Goal: Task Accomplishment & Management: Complete application form

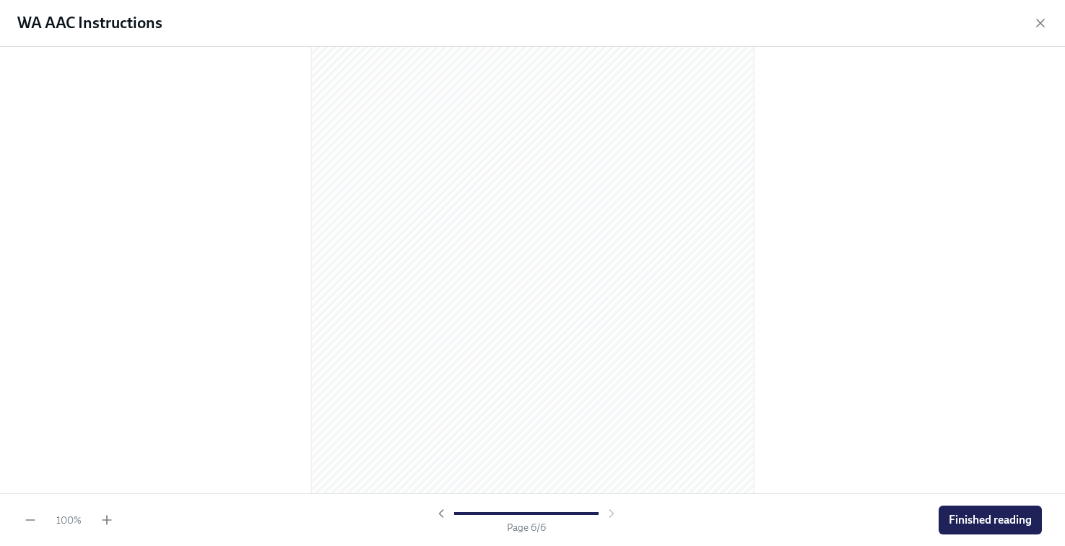
scroll to position [3073, 0]
click at [993, 519] on span "Finished reading" at bounding box center [989, 520] width 83 height 14
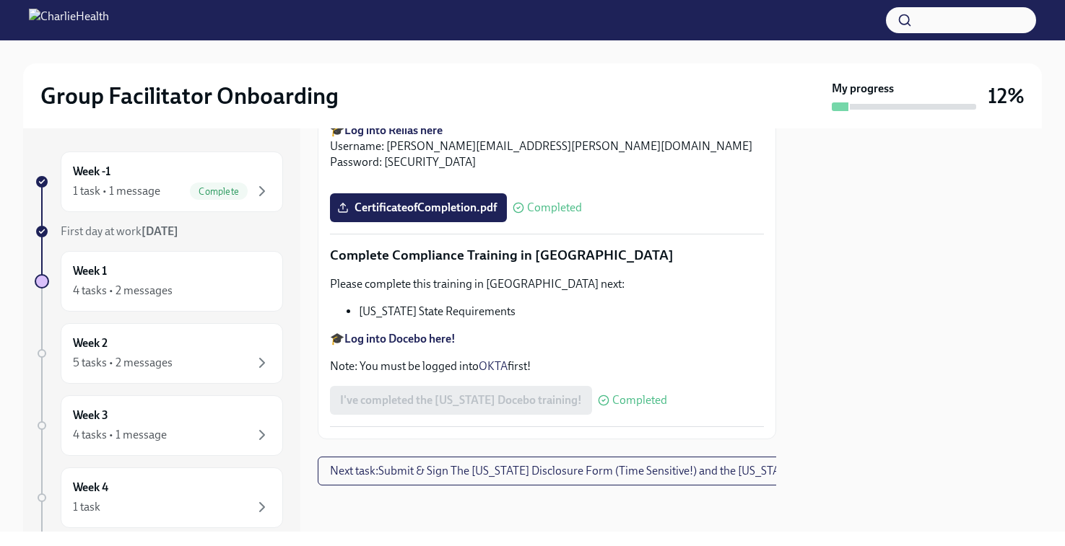
scroll to position [3199, 0]
click at [587, 464] on span "Next task : Submit & Sign The [US_STATE] Disclosure Form (Time Sensitive!) and …" at bounding box center [610, 471] width 561 height 14
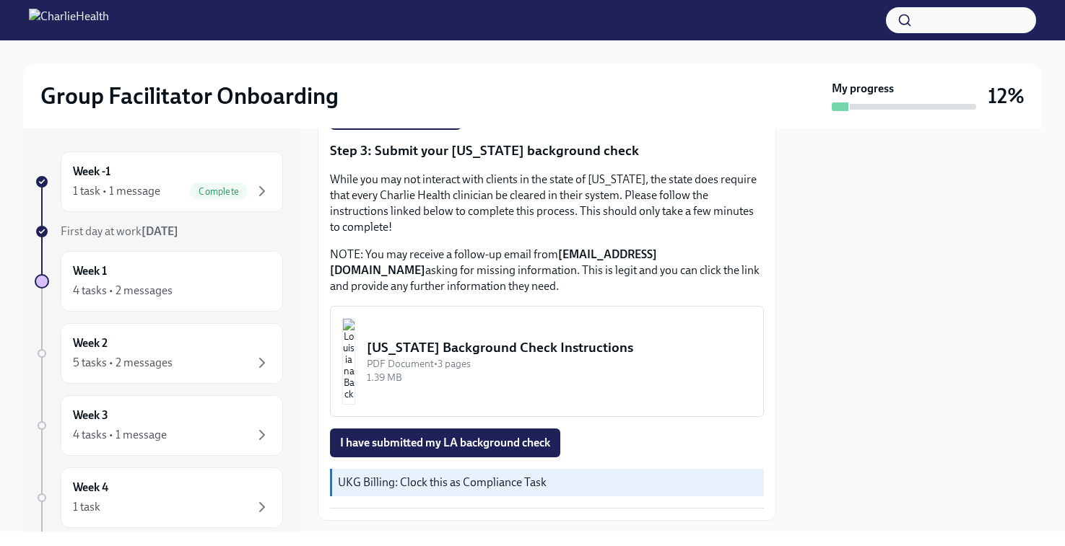
scroll to position [492, 0]
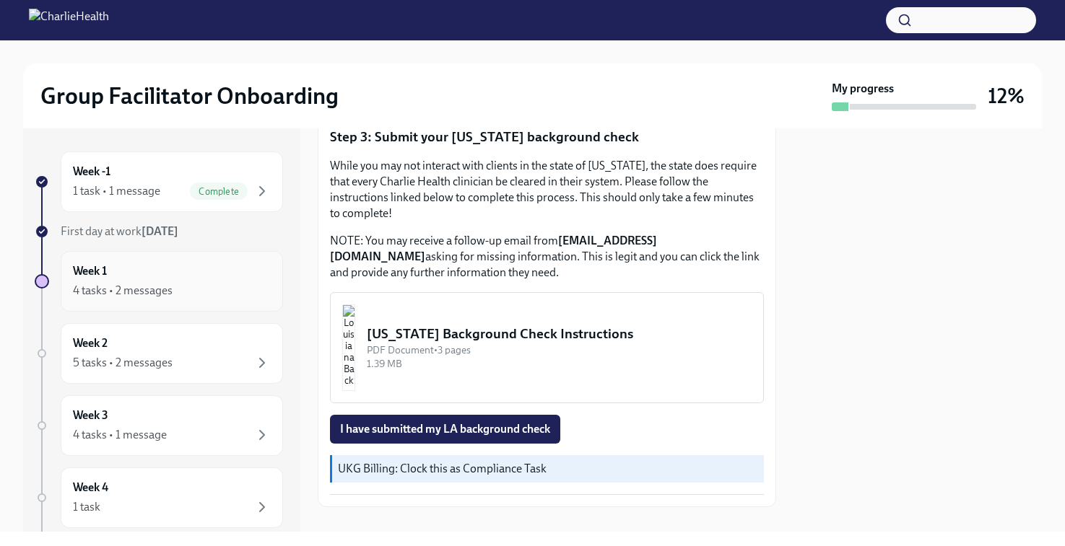
click at [150, 282] on div "Week 1 4 tasks • 2 messages" at bounding box center [172, 281] width 198 height 36
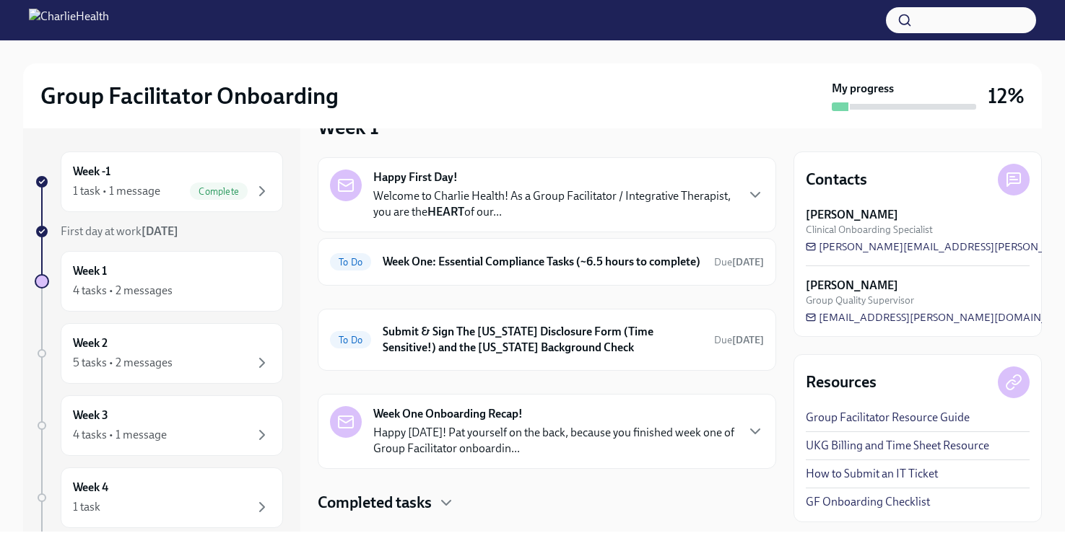
scroll to position [20, 0]
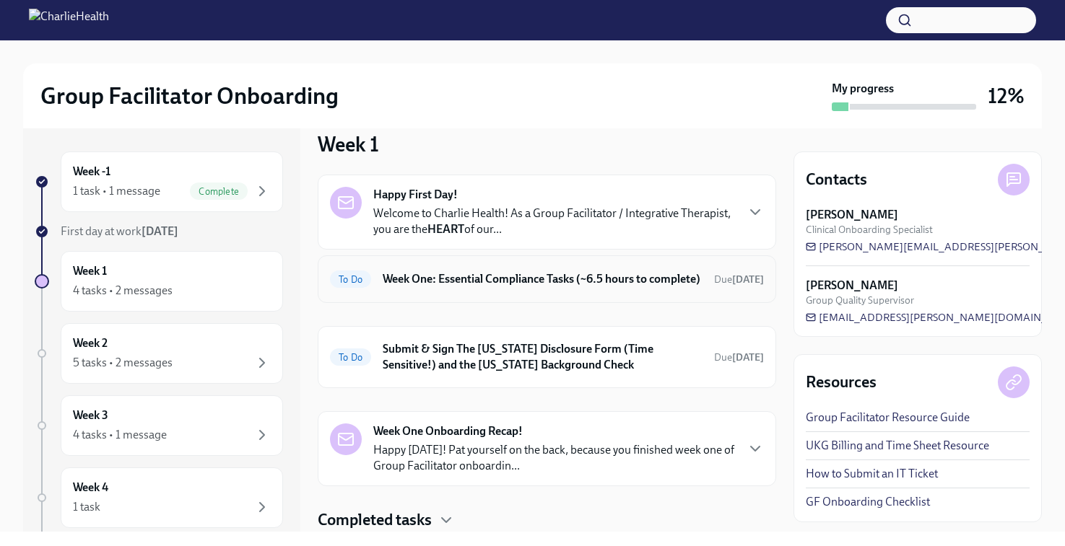
click at [476, 287] on h6 "Week One: Essential Compliance Tasks (~6.5 hours to complete)" at bounding box center [543, 279] width 320 height 16
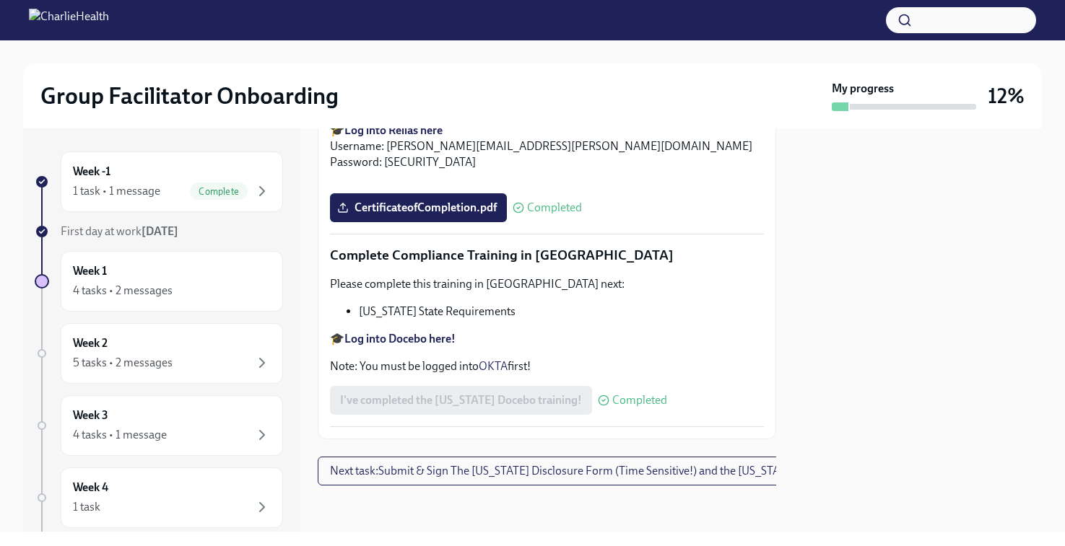
scroll to position [3199, 0]
click at [113, 186] on div "1 task • 1 message" at bounding box center [116, 191] width 87 height 16
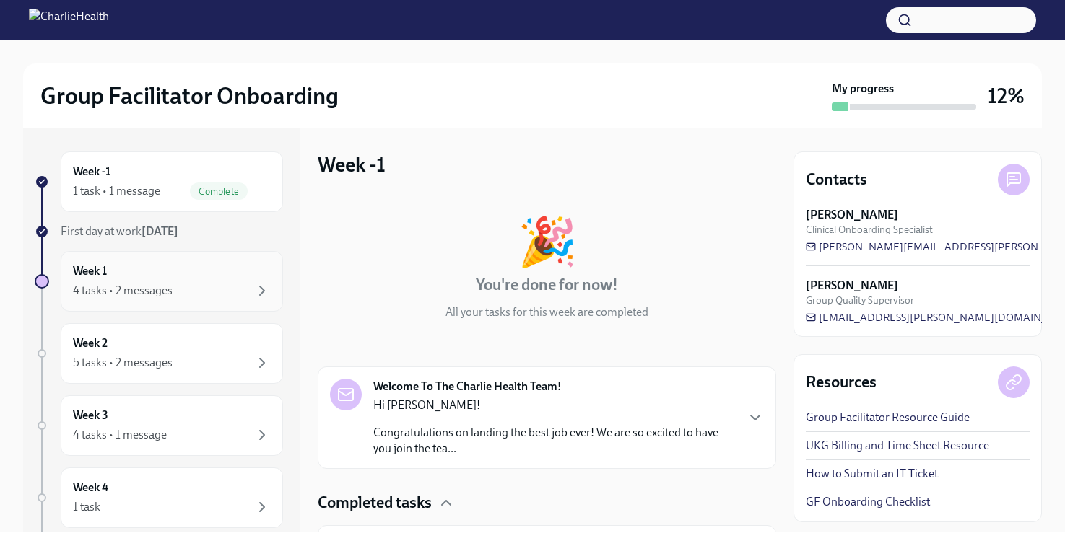
click at [115, 270] on div "Week 1 4 tasks • 2 messages" at bounding box center [172, 281] width 198 height 36
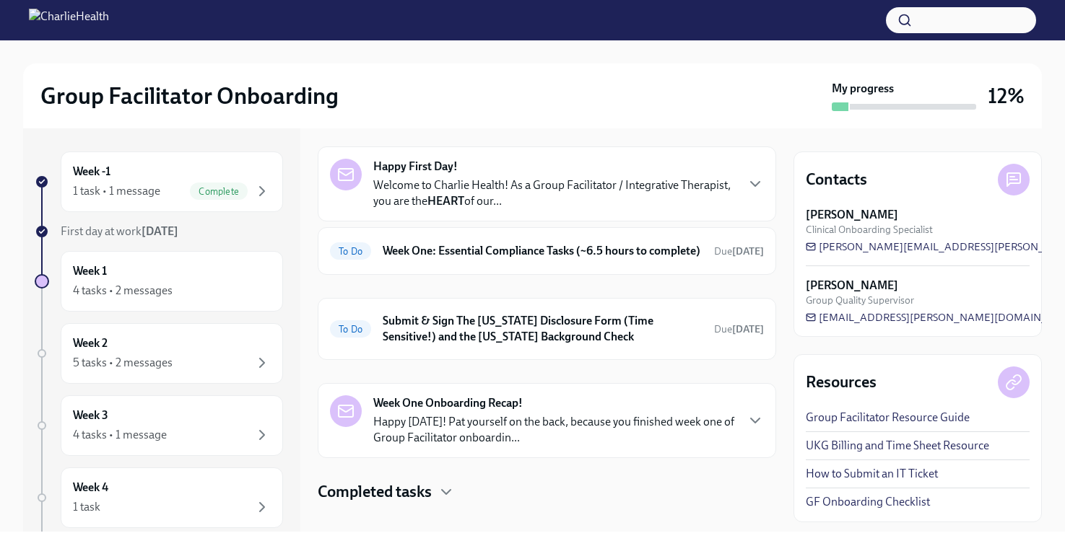
scroll to position [80, 0]
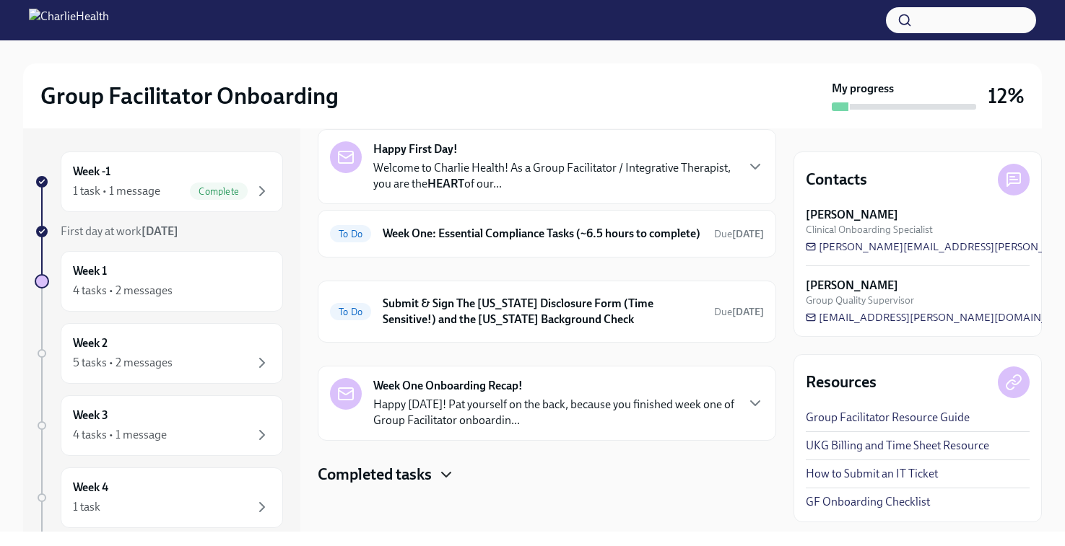
click at [447, 474] on icon "button" at bounding box center [445, 474] width 17 height 17
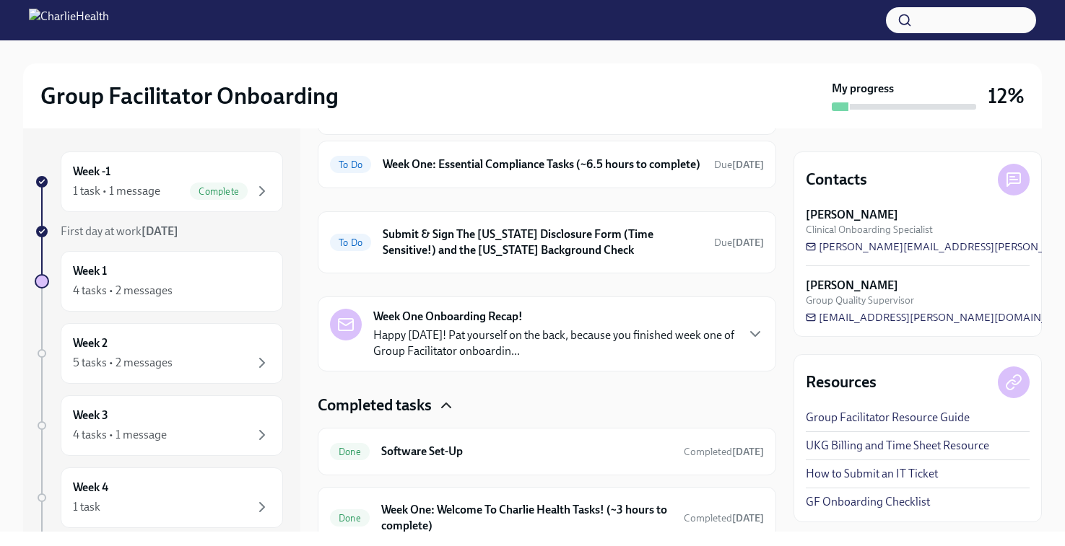
scroll to position [133, 0]
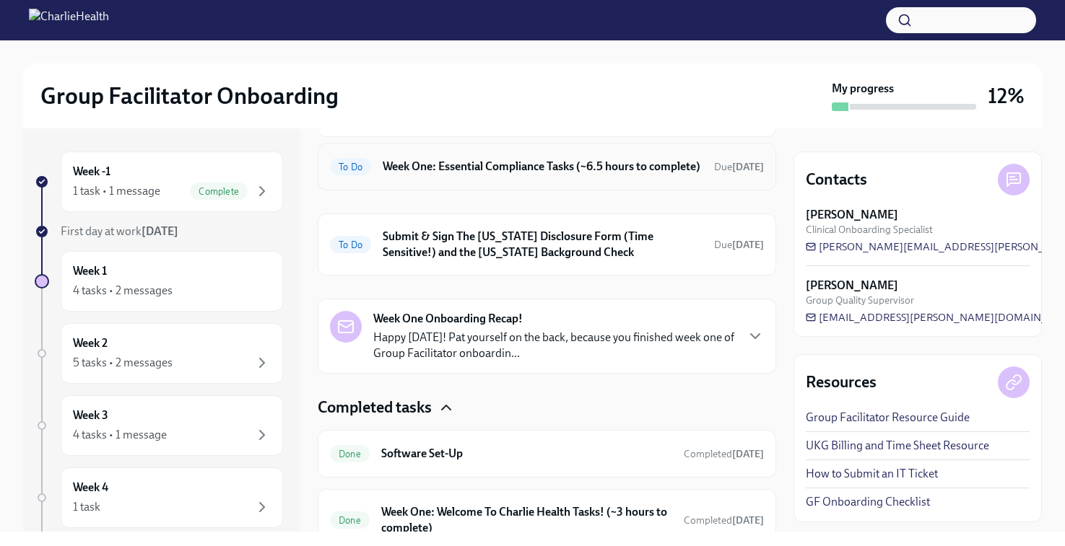
click at [512, 168] on h6 "Week One: Essential Compliance Tasks (~6.5 hours to complete)" at bounding box center [543, 167] width 320 height 16
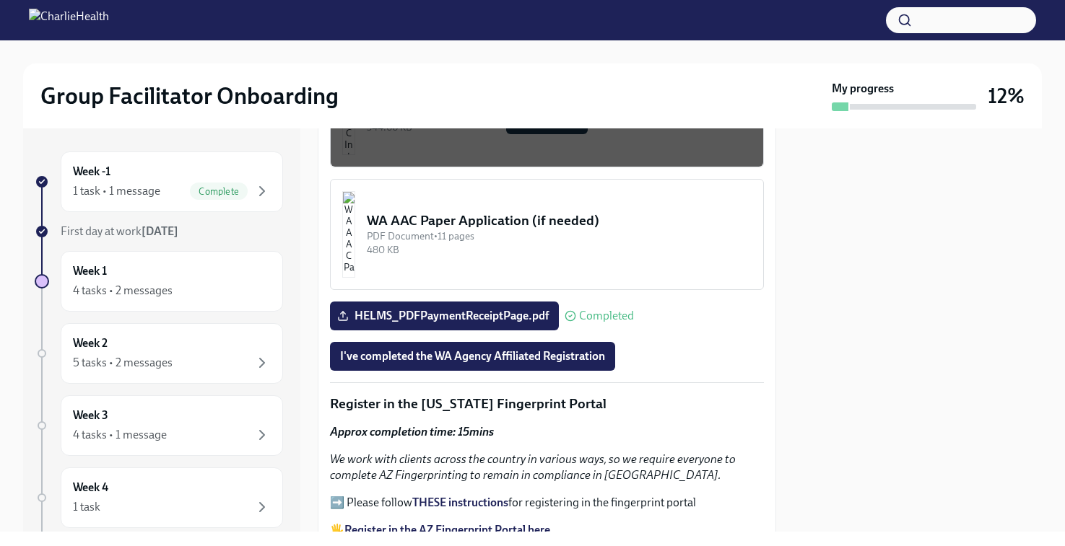
scroll to position [1434, 0]
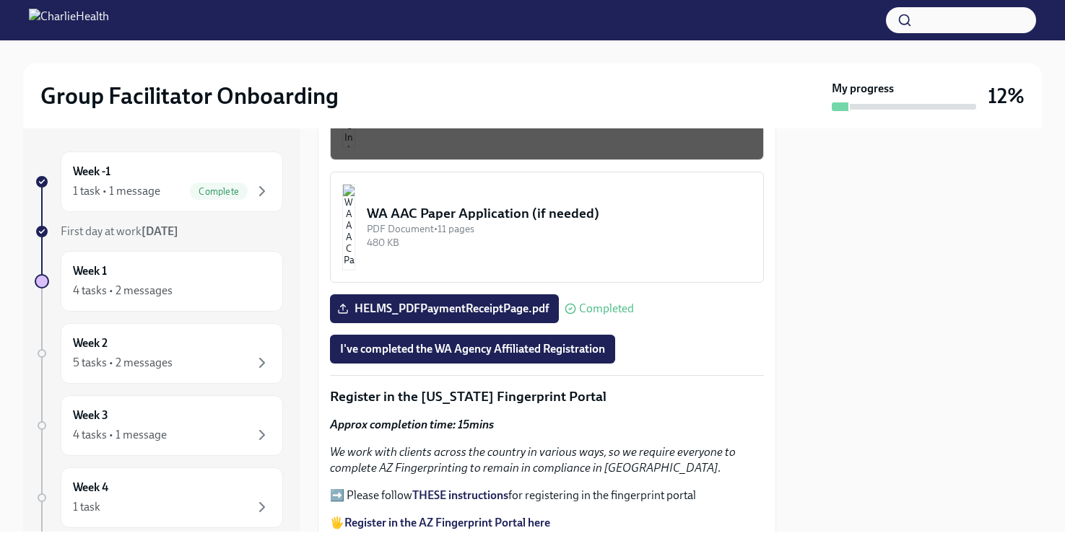
click at [589, 315] on span "Completed" at bounding box center [606, 309] width 55 height 12
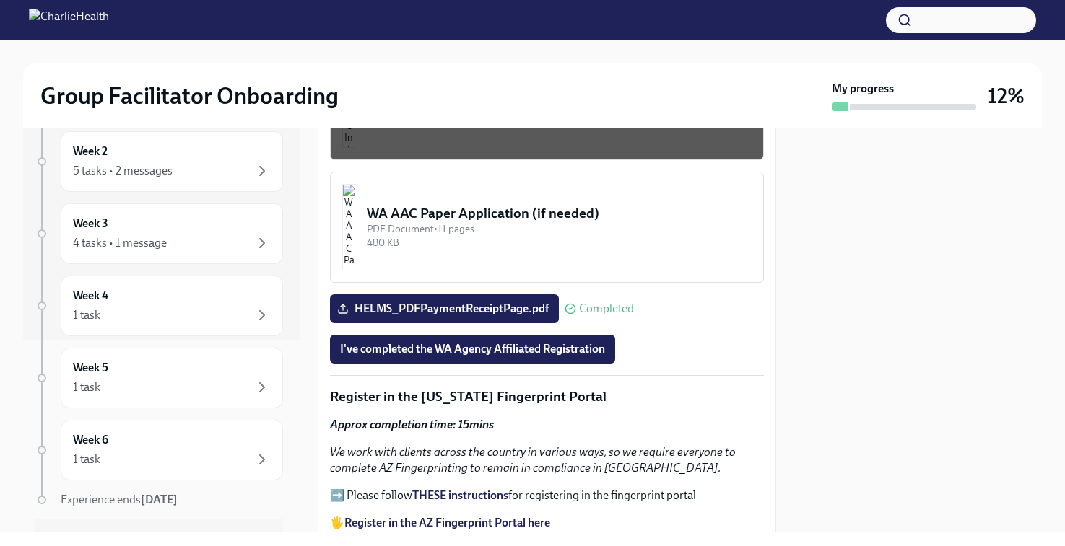
scroll to position [0, 0]
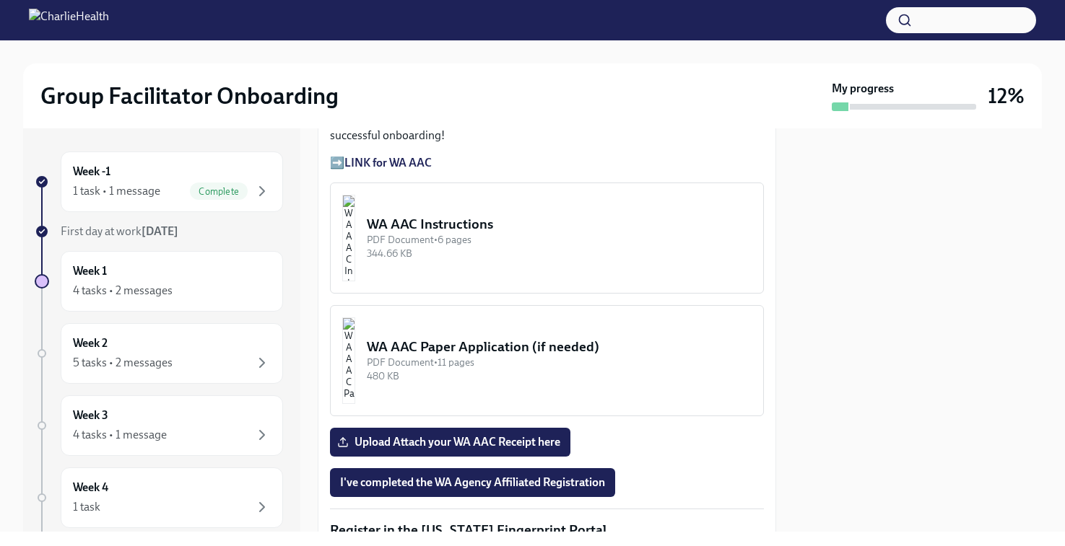
scroll to position [1391, 0]
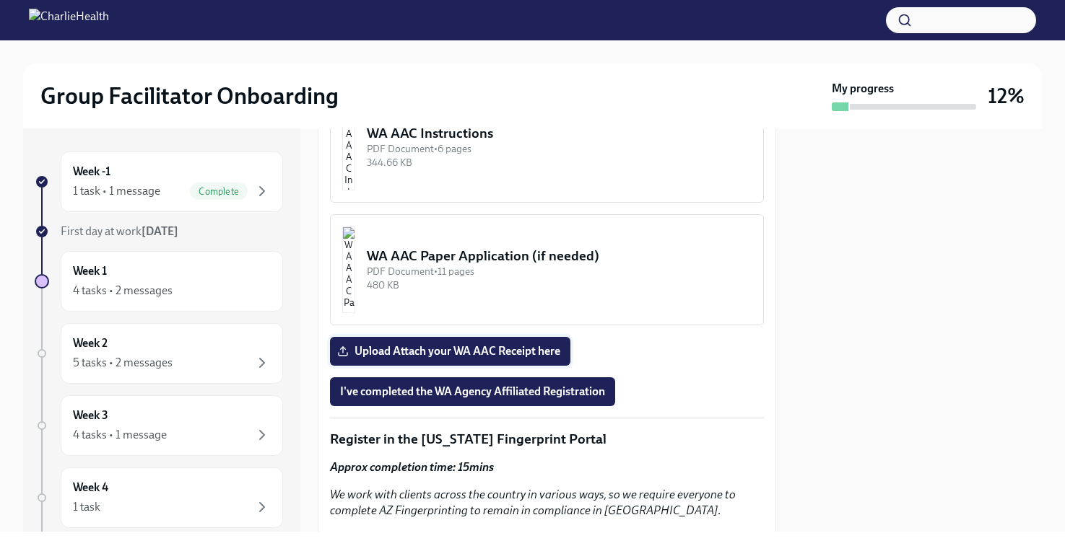
click at [450, 354] on span "Upload Attach your WA AAC Receipt here" at bounding box center [450, 351] width 220 height 14
click at [0, 0] on input "Upload Attach your WA AAC Receipt here" at bounding box center [0, 0] width 0 height 0
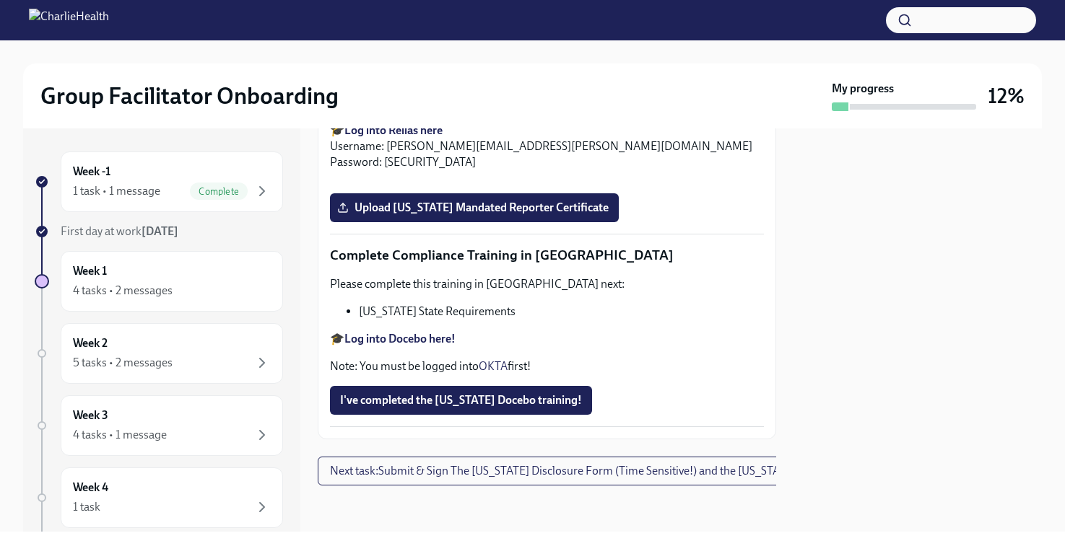
scroll to position [2591, 0]
click at [374, 137] on strong "Log into Relias here" at bounding box center [393, 130] width 98 height 14
click at [468, 215] on span "Upload [US_STATE] Mandated Reporter Certificate" at bounding box center [474, 208] width 269 height 14
click at [0, 0] on input "Upload [US_STATE] Mandated Reporter Certificate" at bounding box center [0, 0] width 0 height 0
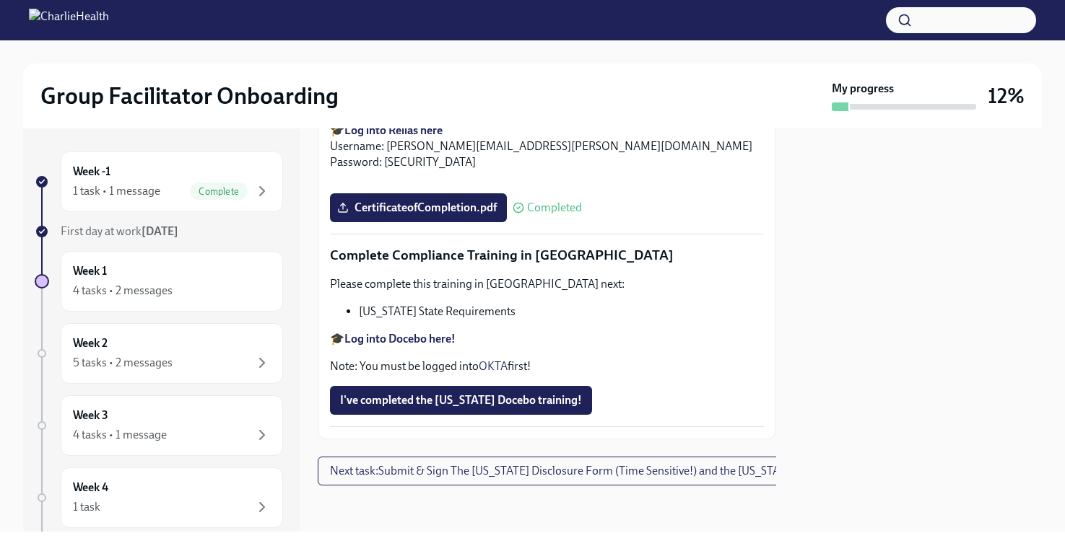
scroll to position [3115, 0]
click at [397, 346] on strong "Log into Docebo here!" at bounding box center [399, 339] width 111 height 14
click at [468, 408] on span "I've completed the [US_STATE] Docebo training!" at bounding box center [461, 400] width 242 height 14
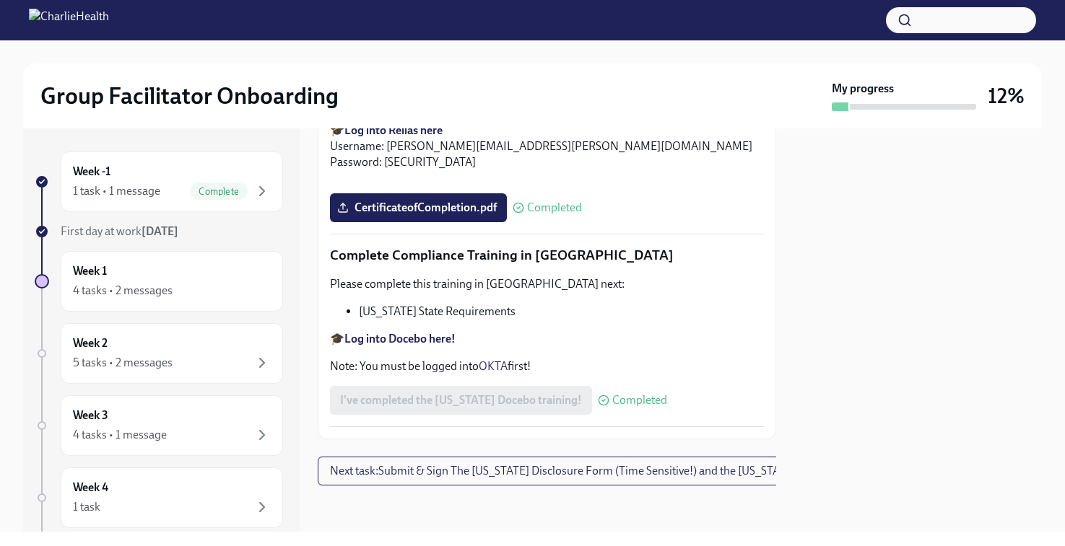
scroll to position [3199, 0]
click at [440, 464] on span "Next task : Submit & Sign The [US_STATE] Disclosure Form (Time Sensitive!) and …" at bounding box center [610, 471] width 561 height 14
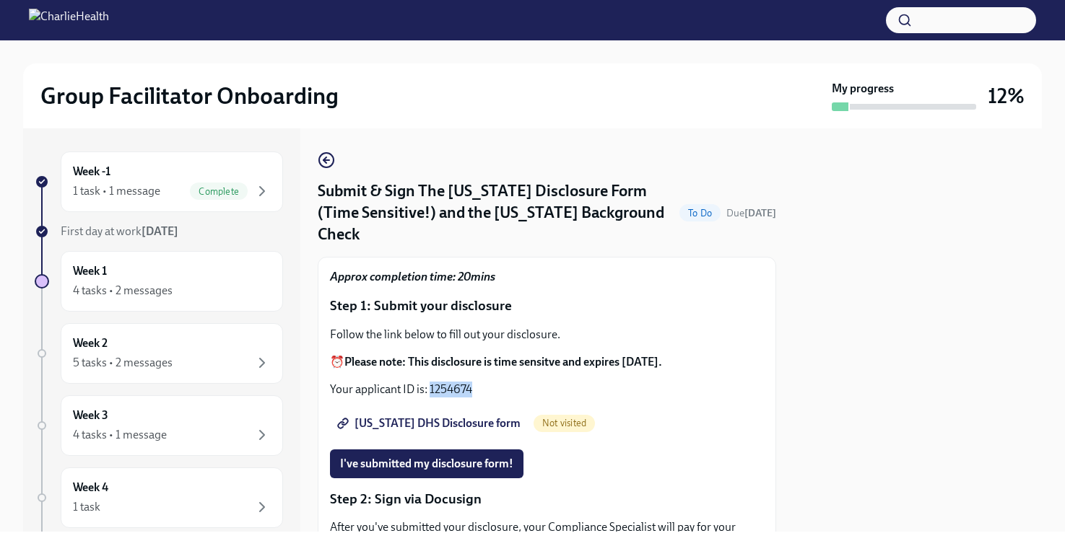
drag, startPoint x: 481, startPoint y: 367, endPoint x: 430, endPoint y: 367, distance: 51.2
click at [430, 382] on p "Your applicant ID is: 1254674" at bounding box center [547, 390] width 434 height 16
copy p "1254674"
click at [412, 416] on span "[US_STATE] DHS Disclosure form" at bounding box center [430, 423] width 180 height 14
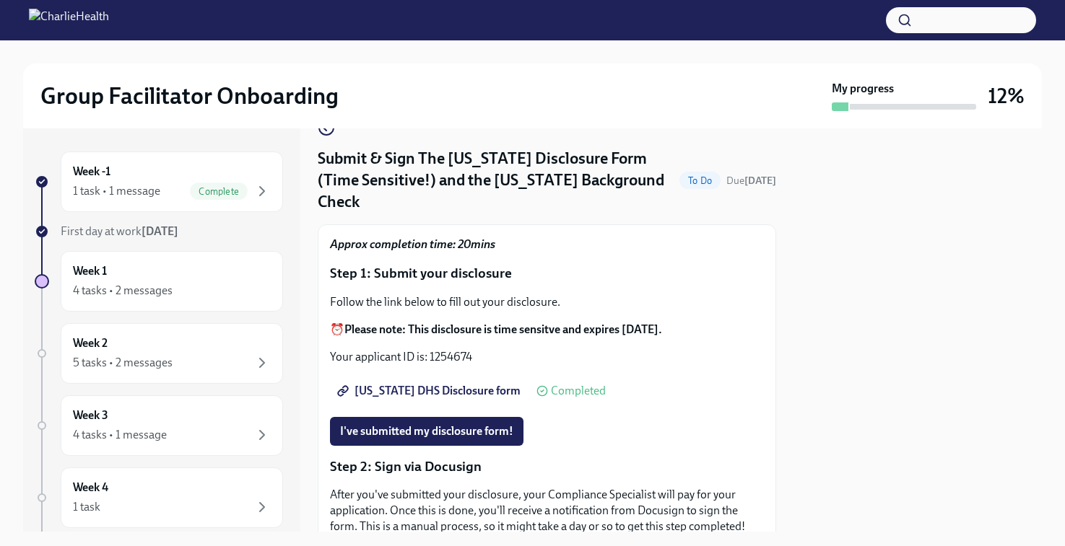
scroll to position [38, 0]
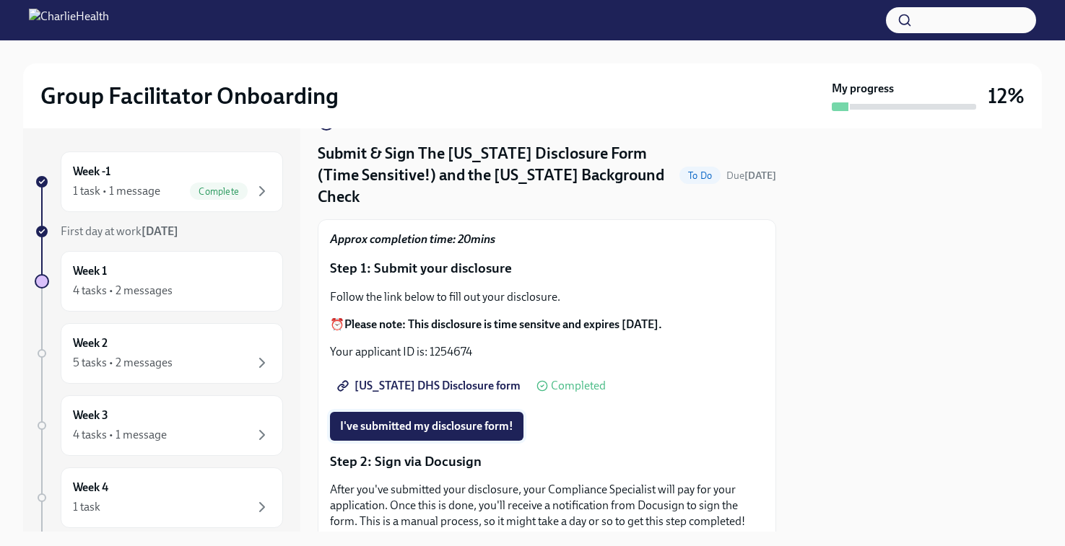
click at [378, 419] on span "I've submitted my disclosure form!" at bounding box center [426, 426] width 173 height 14
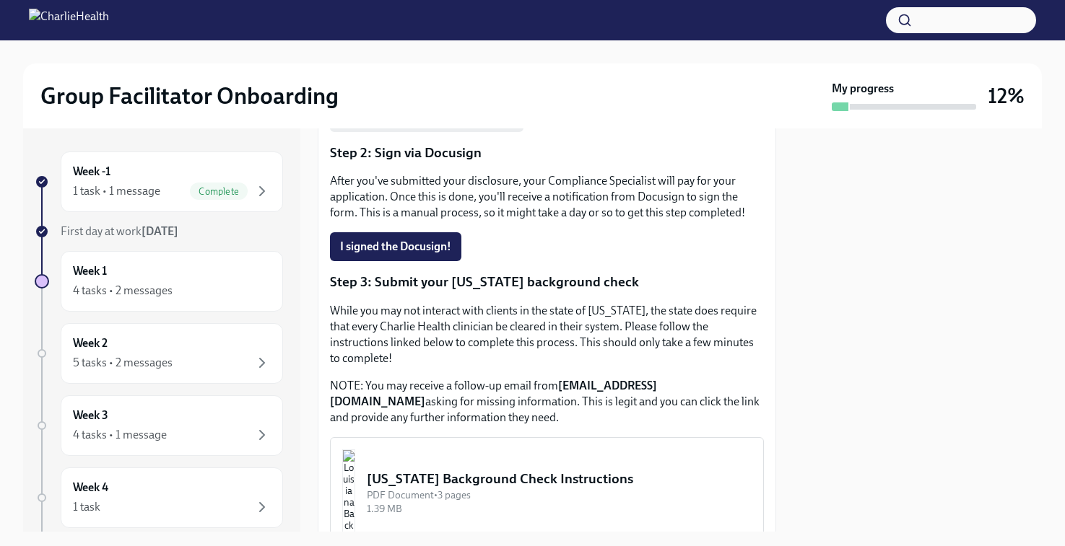
scroll to position [419, 0]
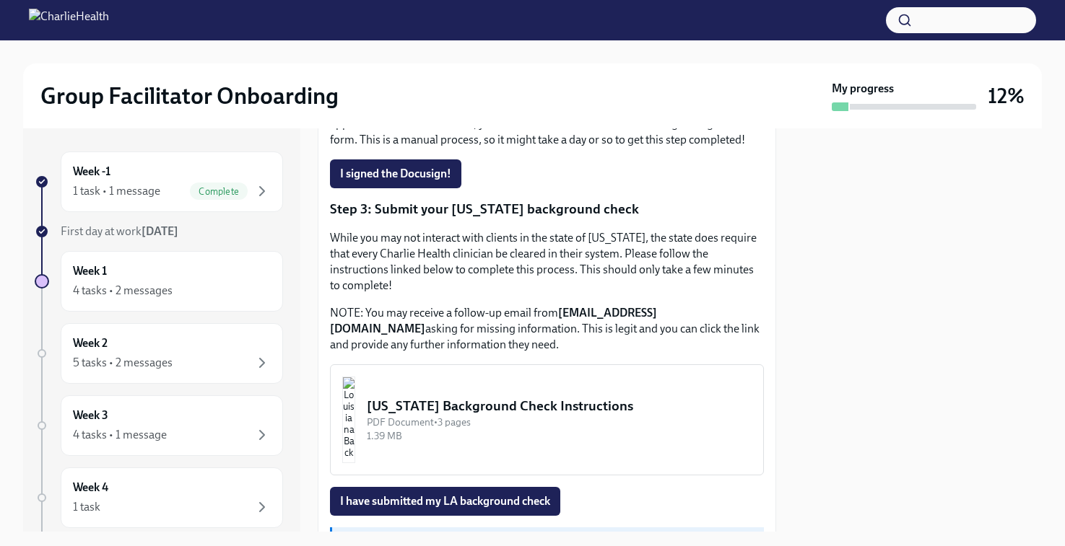
click at [444, 373] on button "[US_STATE] Background Check Instructions PDF Document • 3 pages 1.39 MB" at bounding box center [547, 420] width 434 height 111
